Goal: Book appointment/travel/reservation

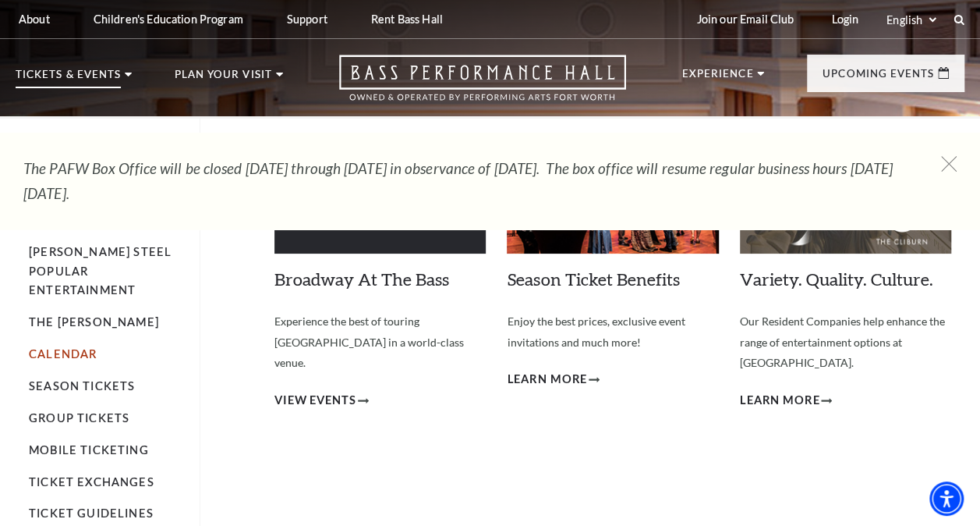
click at [76, 347] on link "Calendar" at bounding box center [63, 353] width 68 height 13
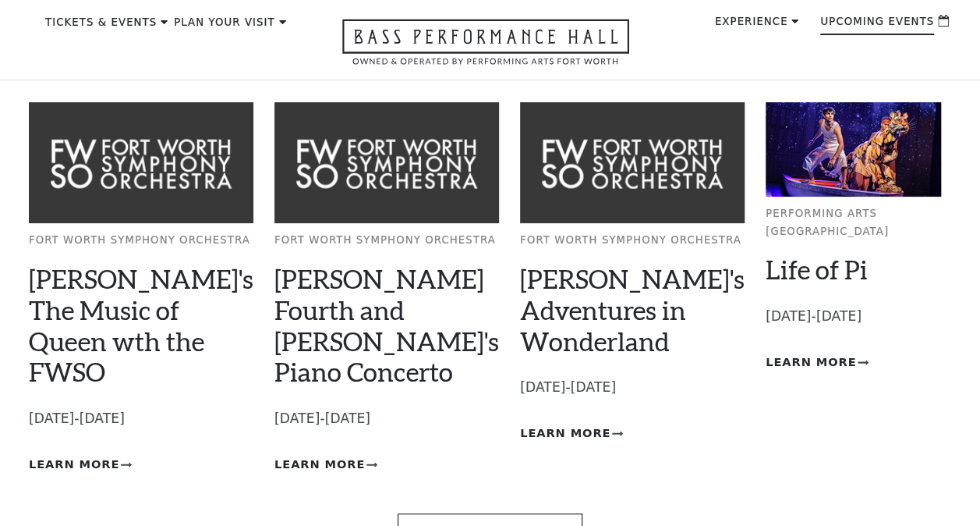
scroll to position [131, 0]
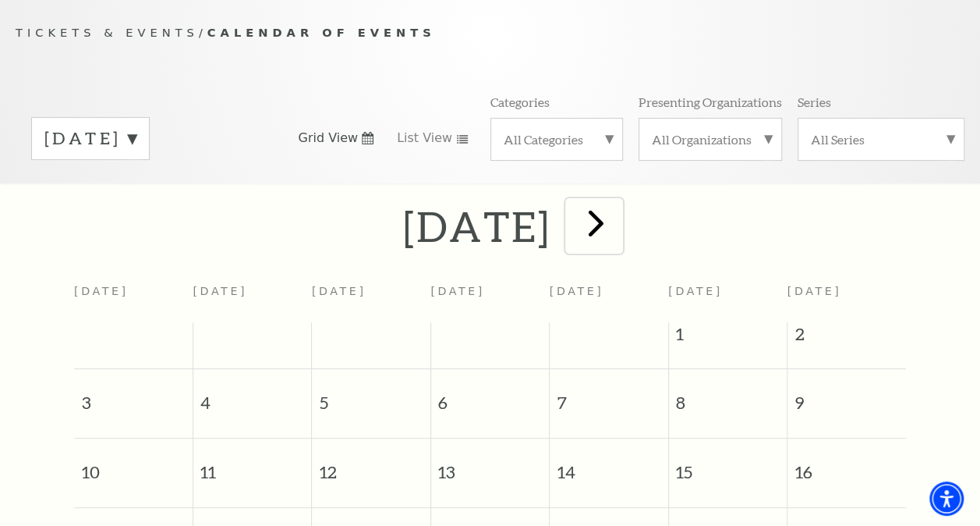
click at [618, 227] on span "next" at bounding box center [596, 222] width 44 height 44
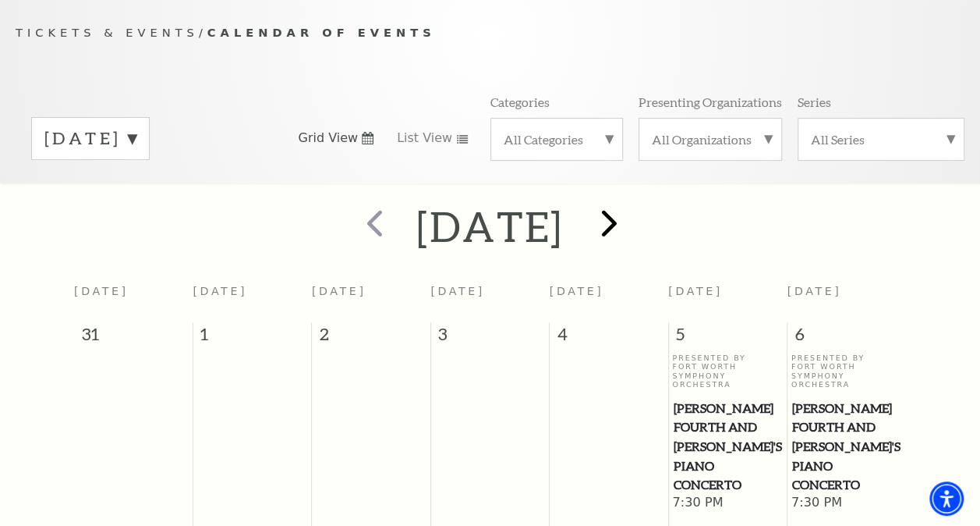
click at [632, 224] on span "next" at bounding box center [609, 222] width 44 height 44
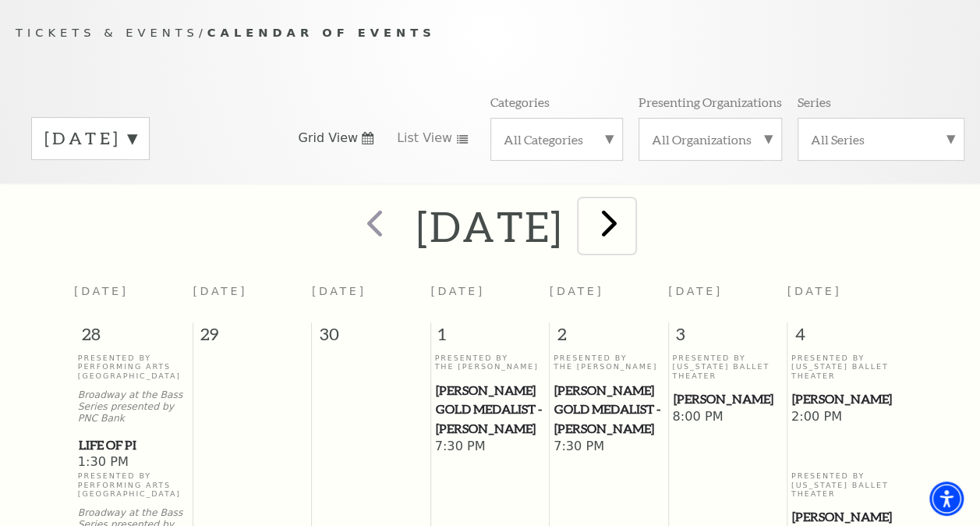
click at [632, 225] on span "next" at bounding box center [609, 222] width 44 height 44
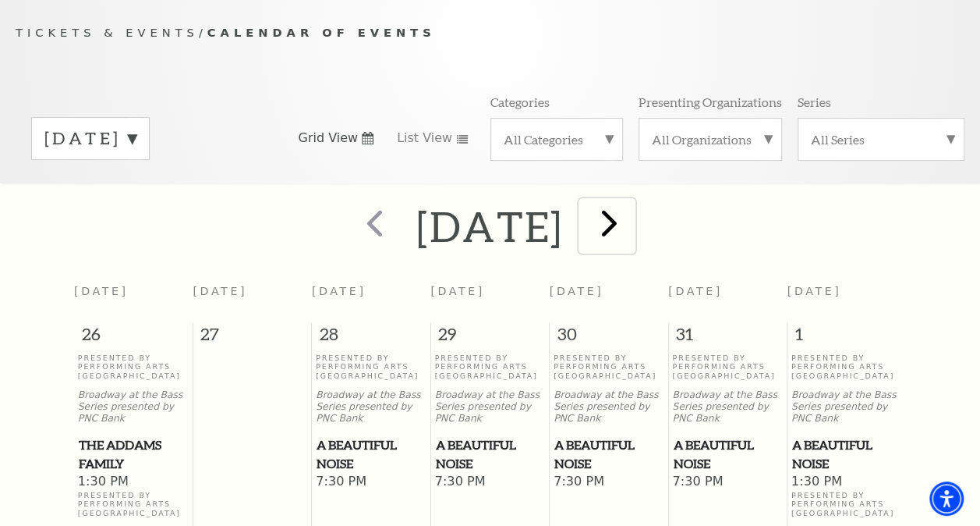
click at [632, 226] on span "next" at bounding box center [609, 222] width 44 height 44
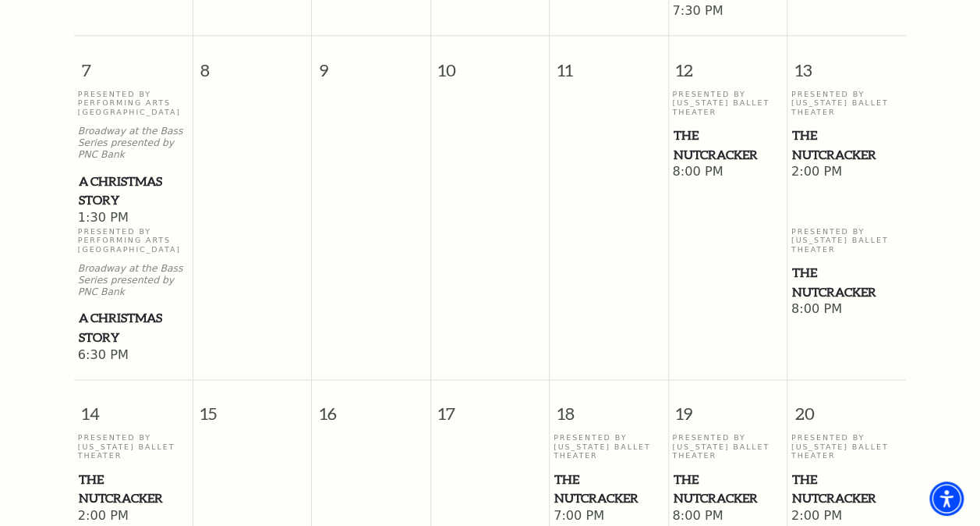
scroll to position [663, 0]
